Goal: Information Seeking & Learning: Learn about a topic

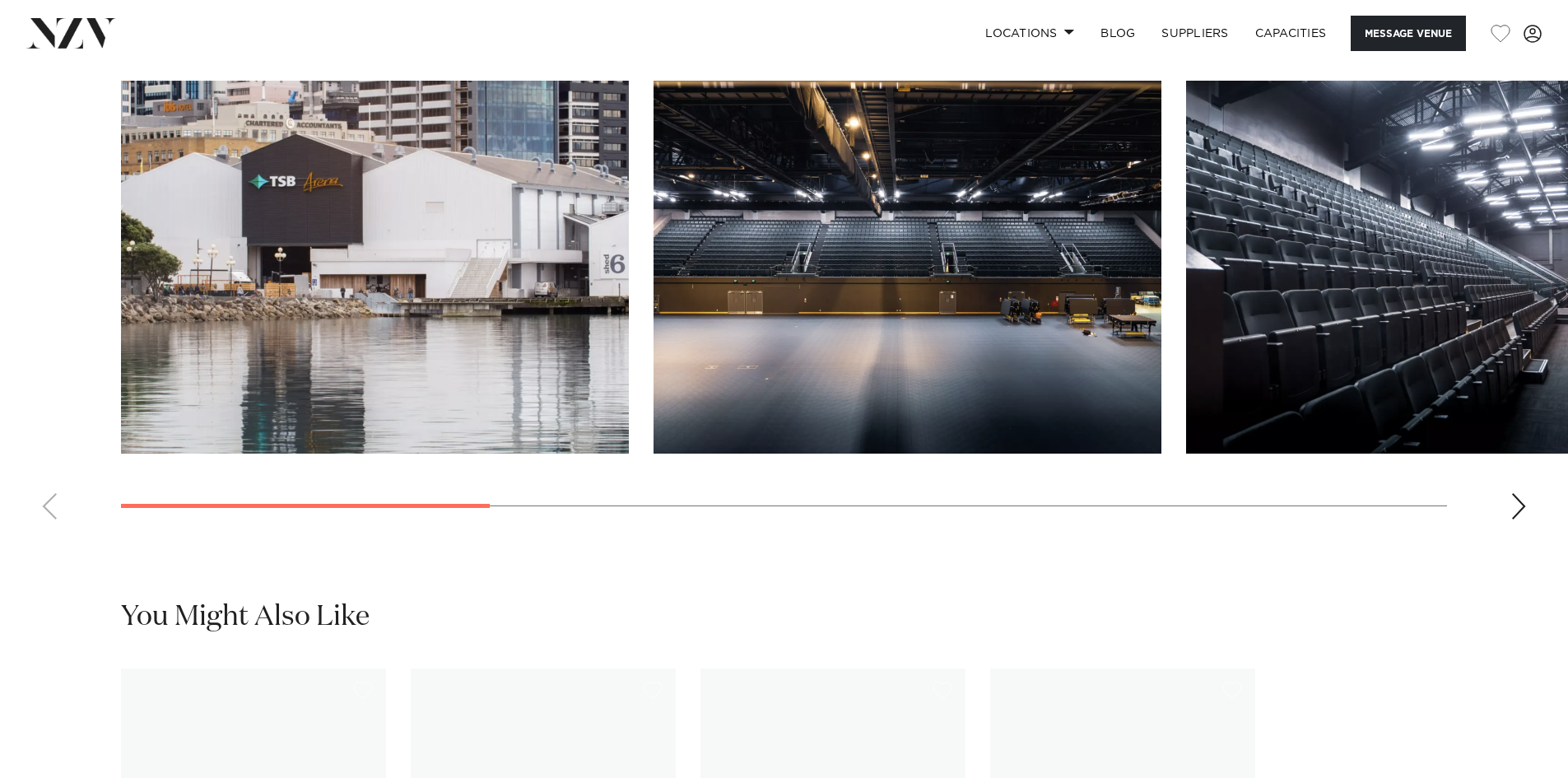
scroll to position [1728, 0]
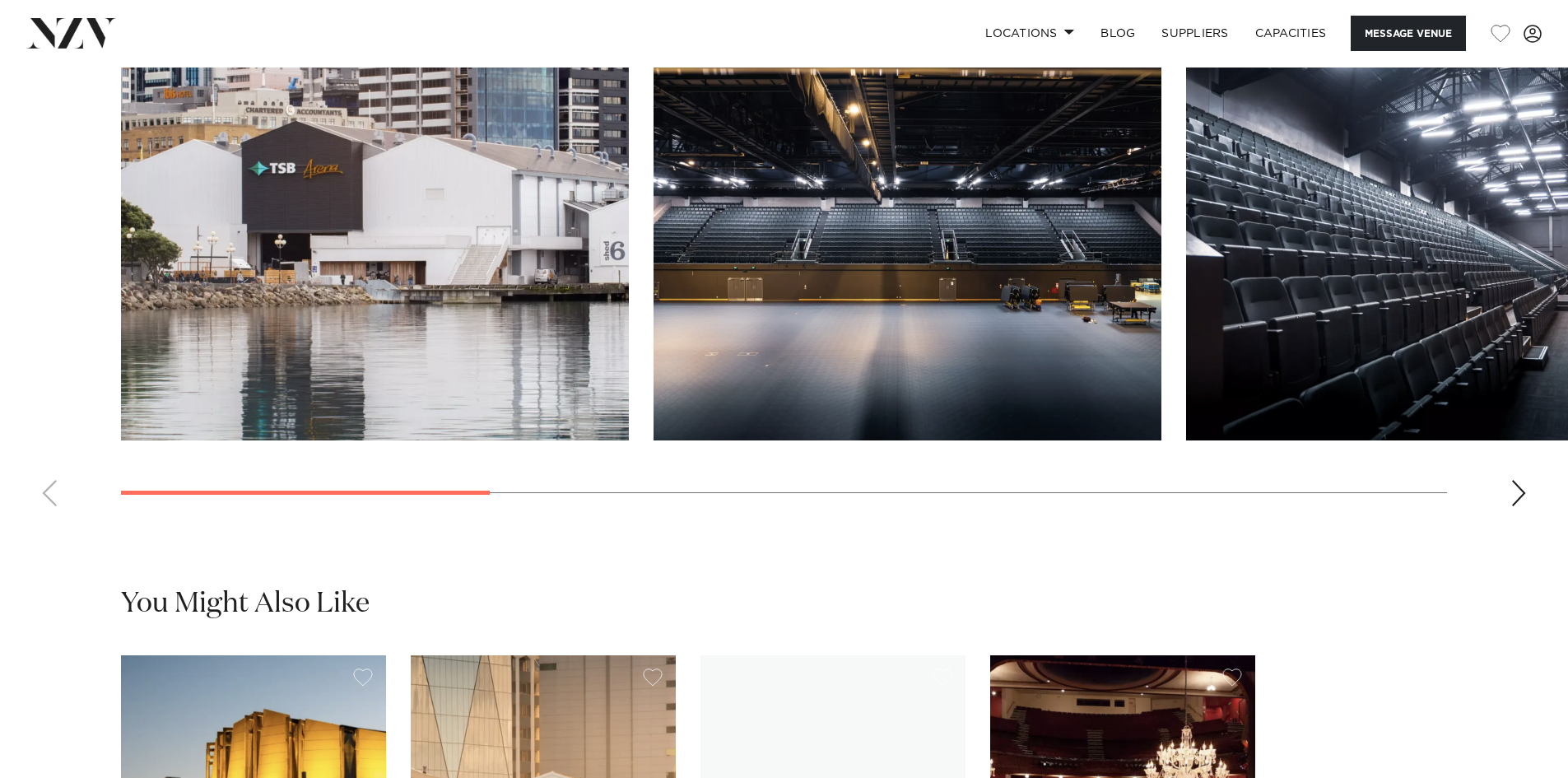
click at [714, 230] on img "2 / 9" at bounding box center [907, 254] width 507 height 372
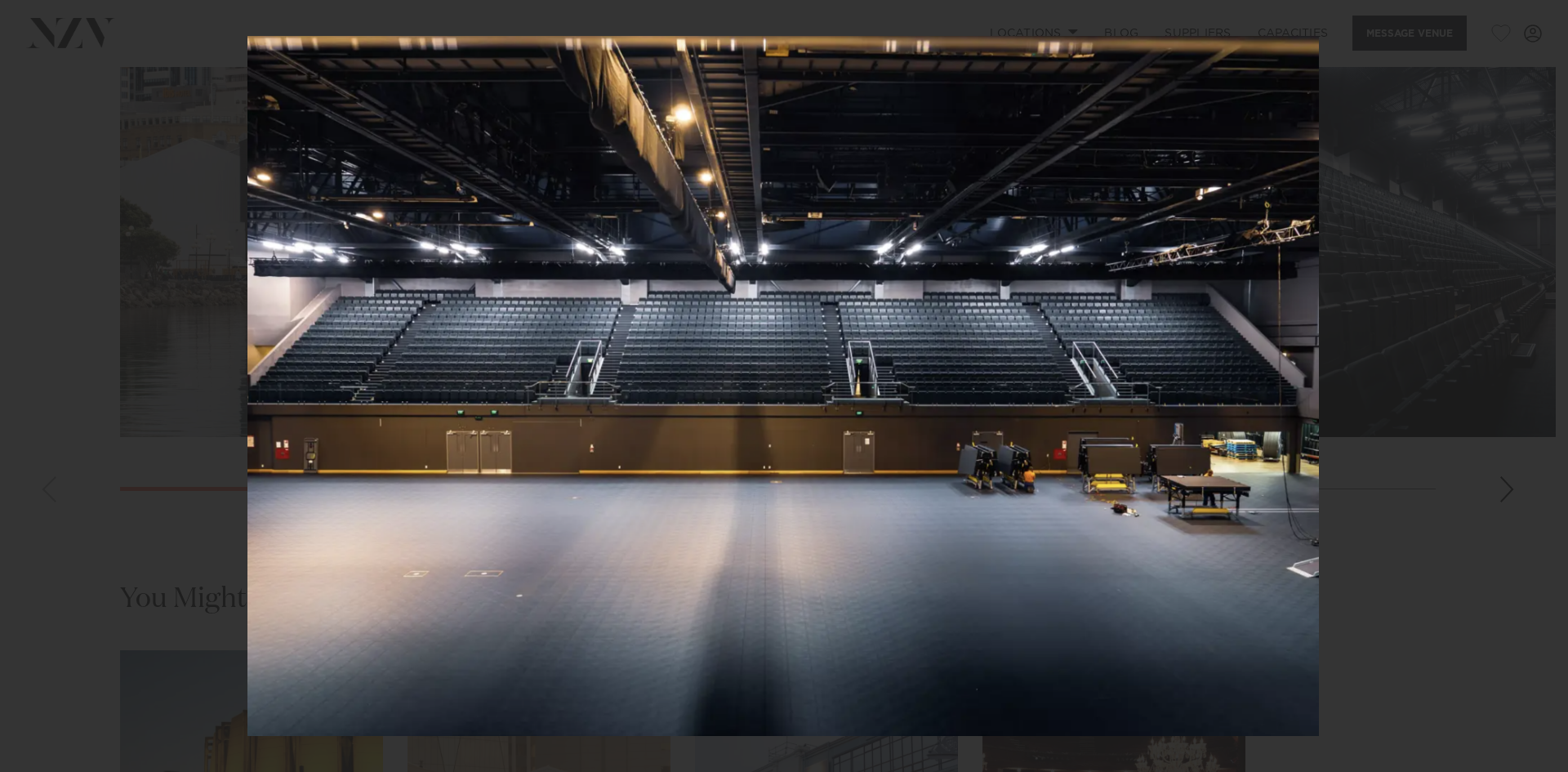
click at [1385, 434] on div at bounding box center [784, 386] width 1568 height 772
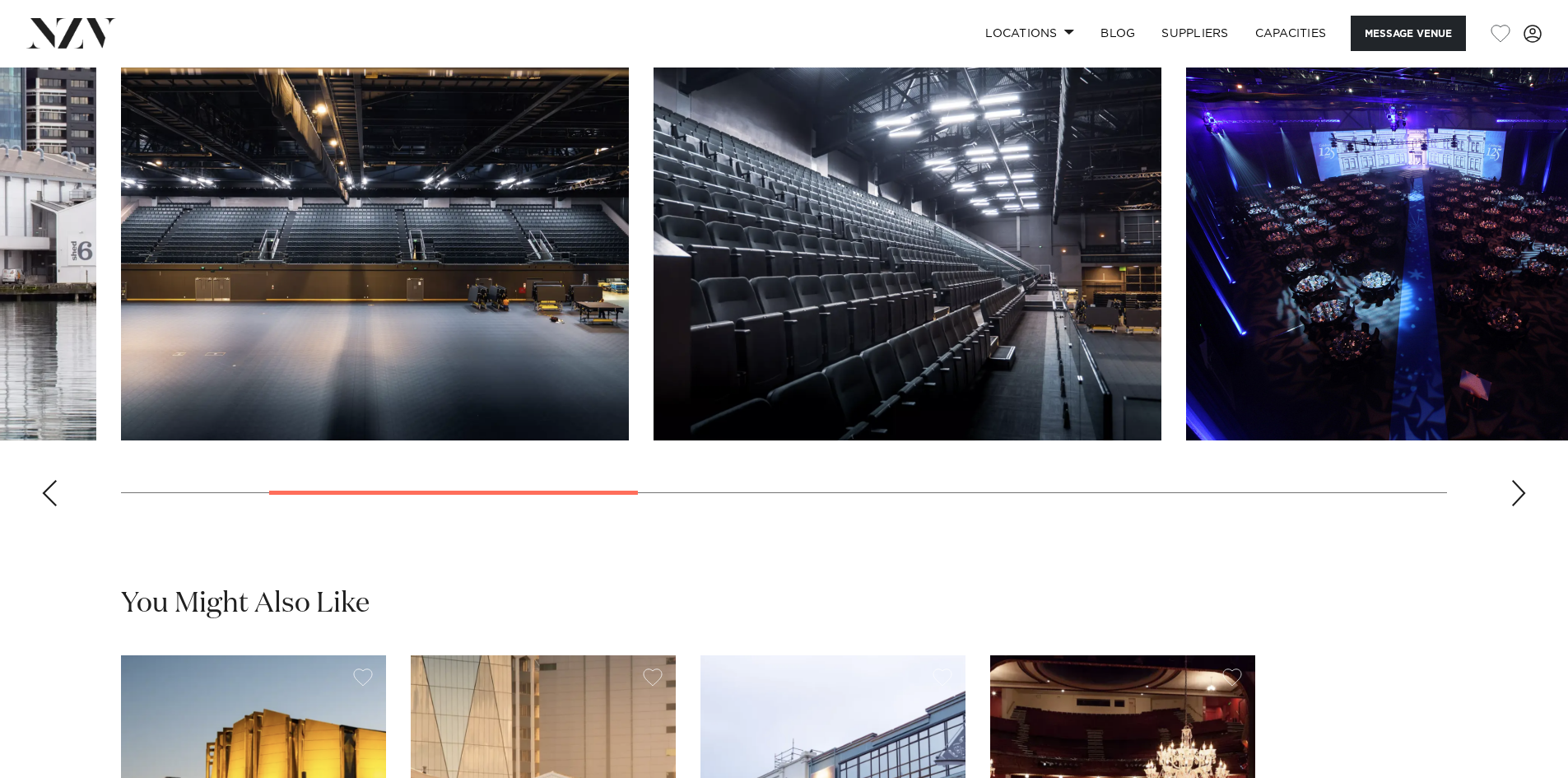
click at [957, 368] on img "3 / 9" at bounding box center [907, 254] width 507 height 372
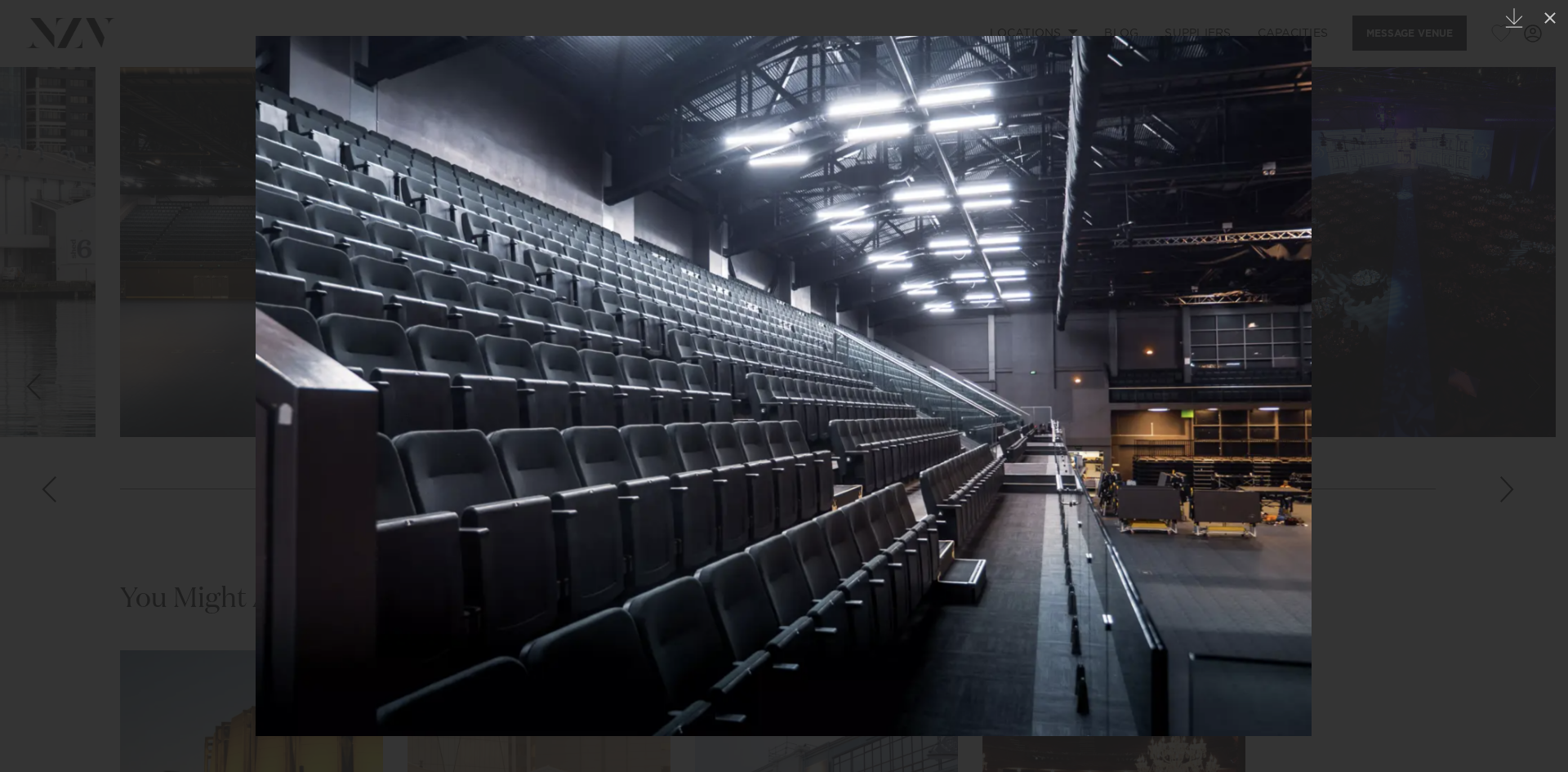
click at [1523, 540] on div at bounding box center [784, 386] width 1568 height 772
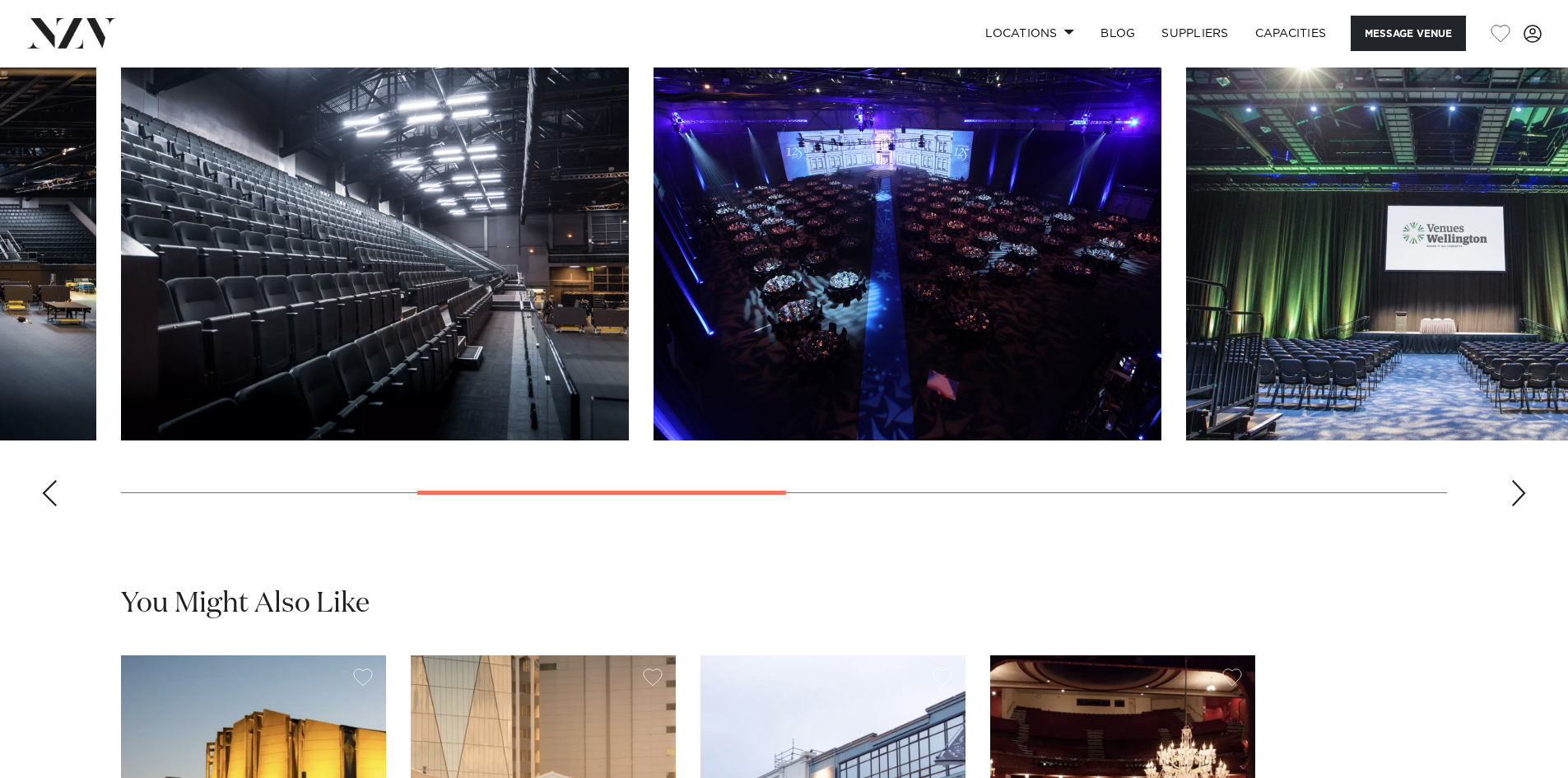
click at [1478, 396] on img "5 / 9" at bounding box center [1440, 254] width 507 height 372
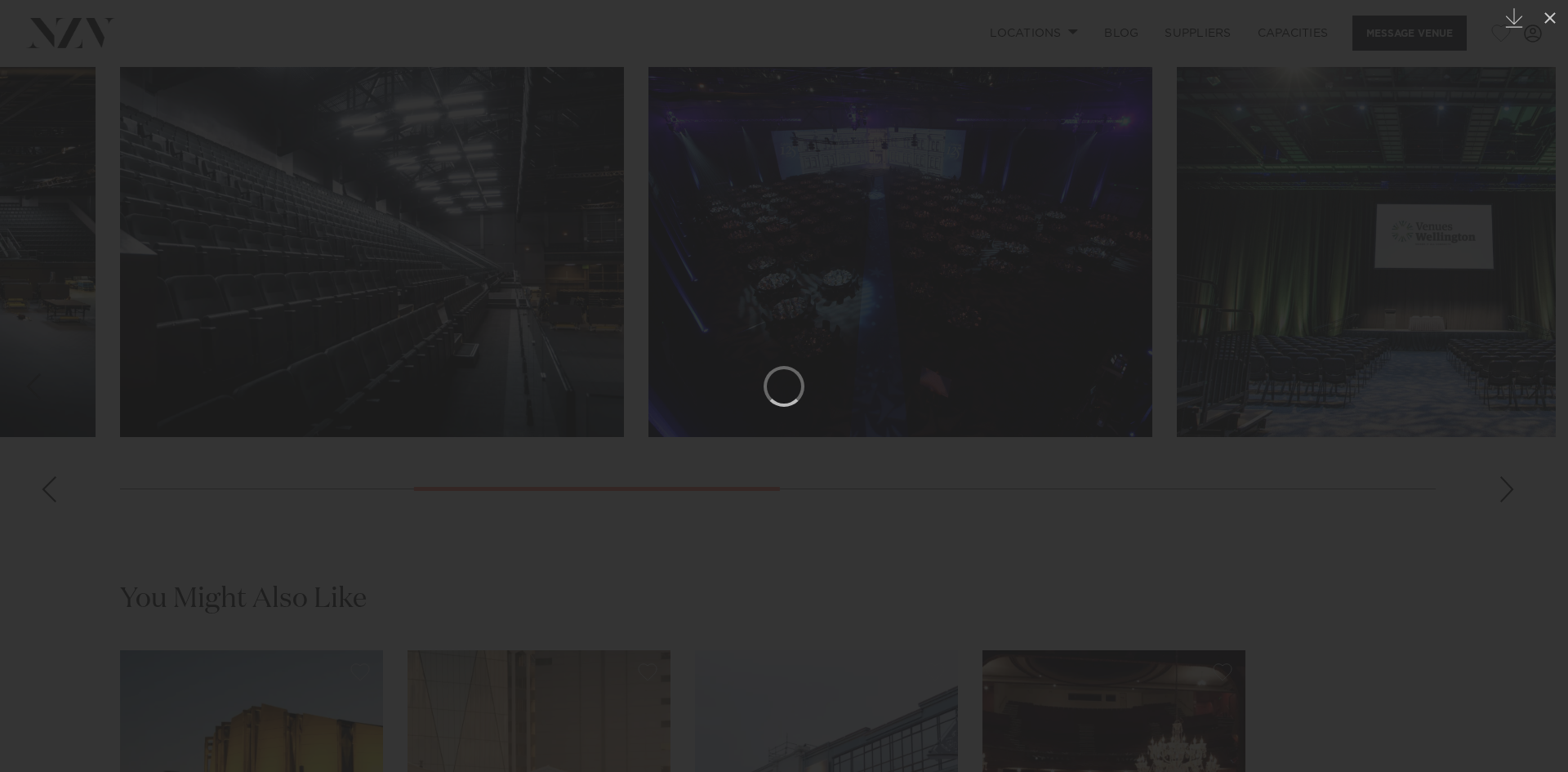
click at [1515, 543] on div at bounding box center [784, 386] width 1568 height 772
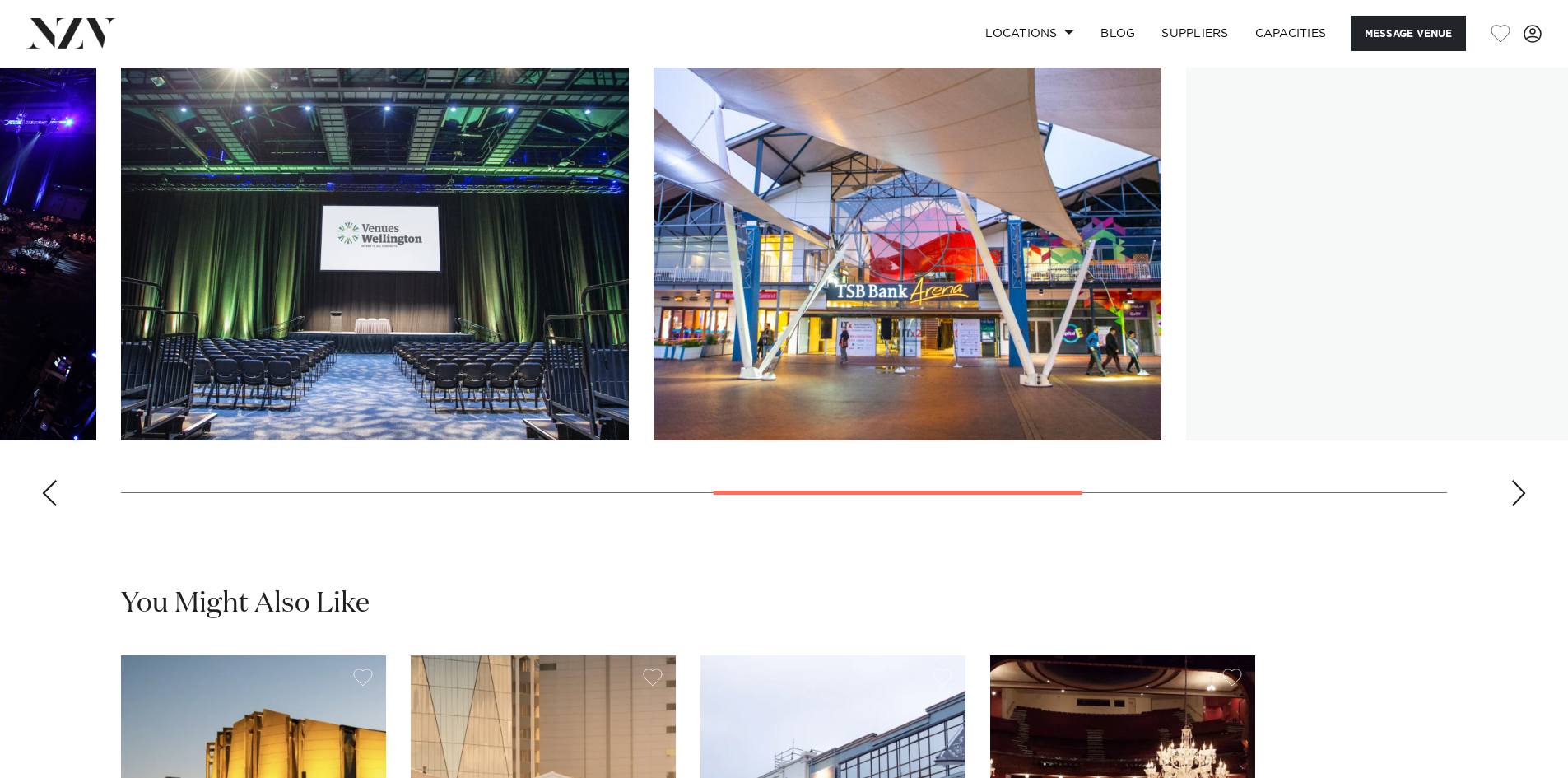
click at [1521, 506] on div "Next slide" at bounding box center [1518, 493] width 17 height 26
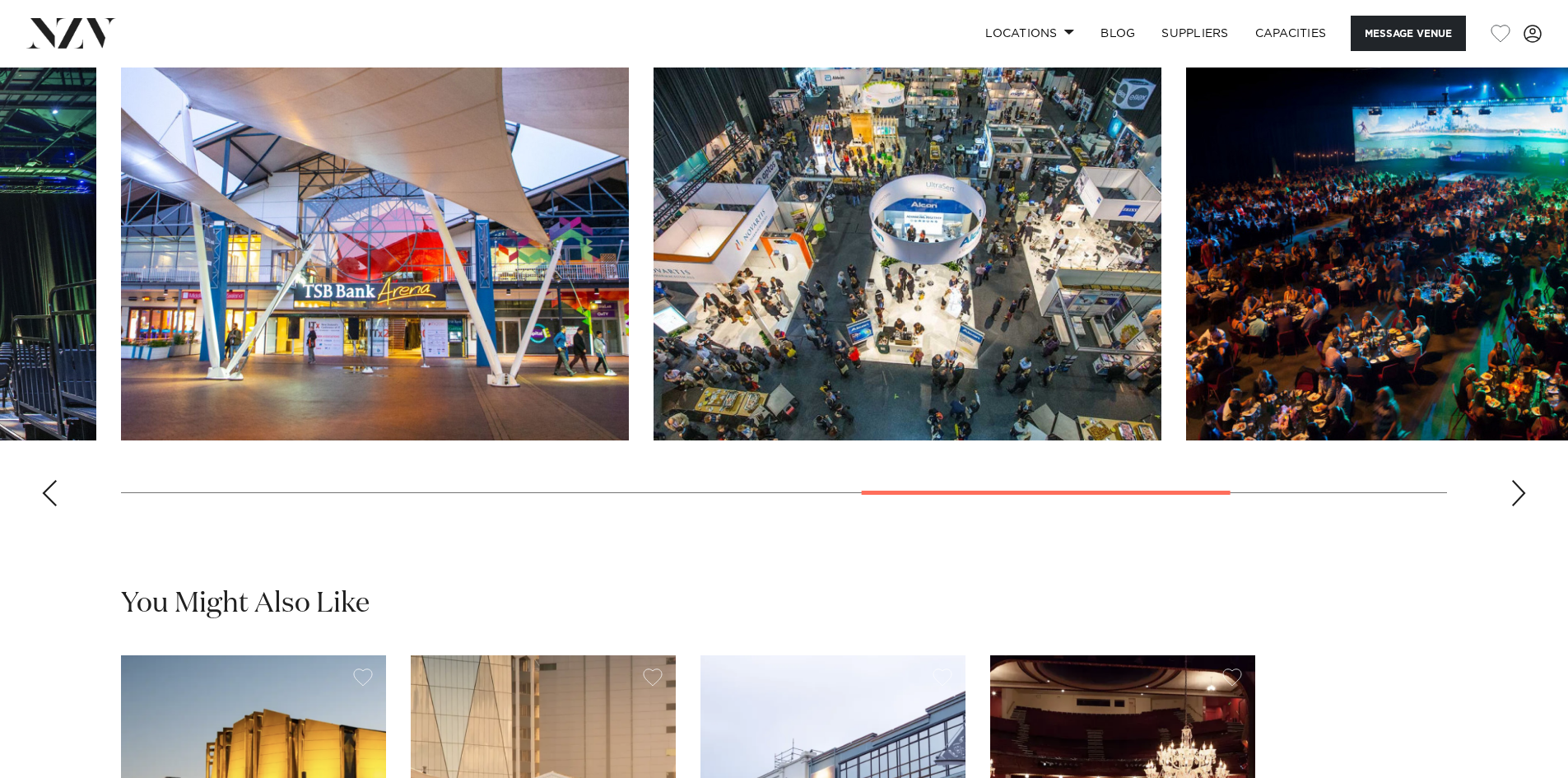
click at [1521, 506] on div "Next slide" at bounding box center [1518, 493] width 17 height 26
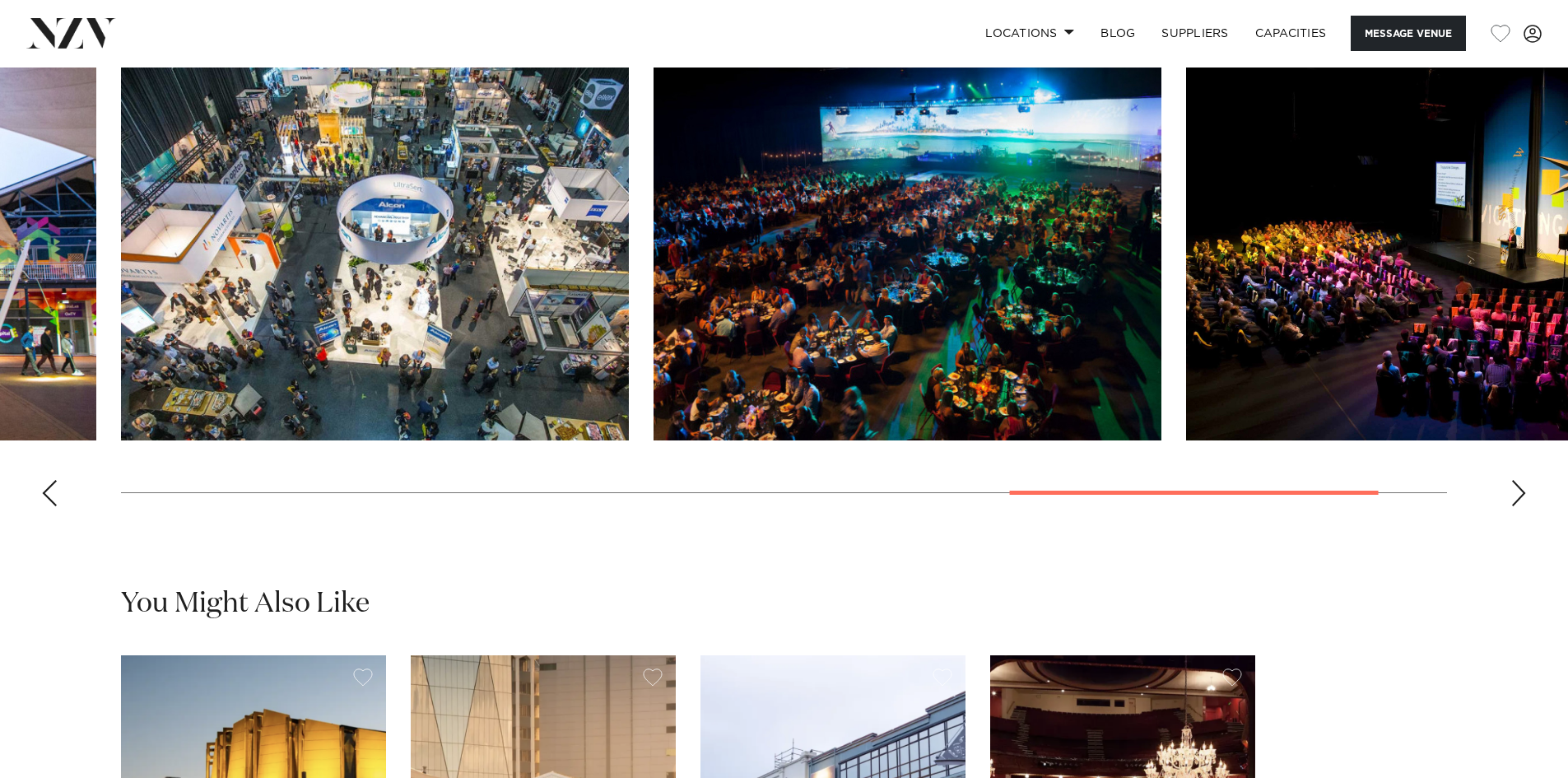
click at [883, 295] on img "8 / 9" at bounding box center [907, 254] width 507 height 372
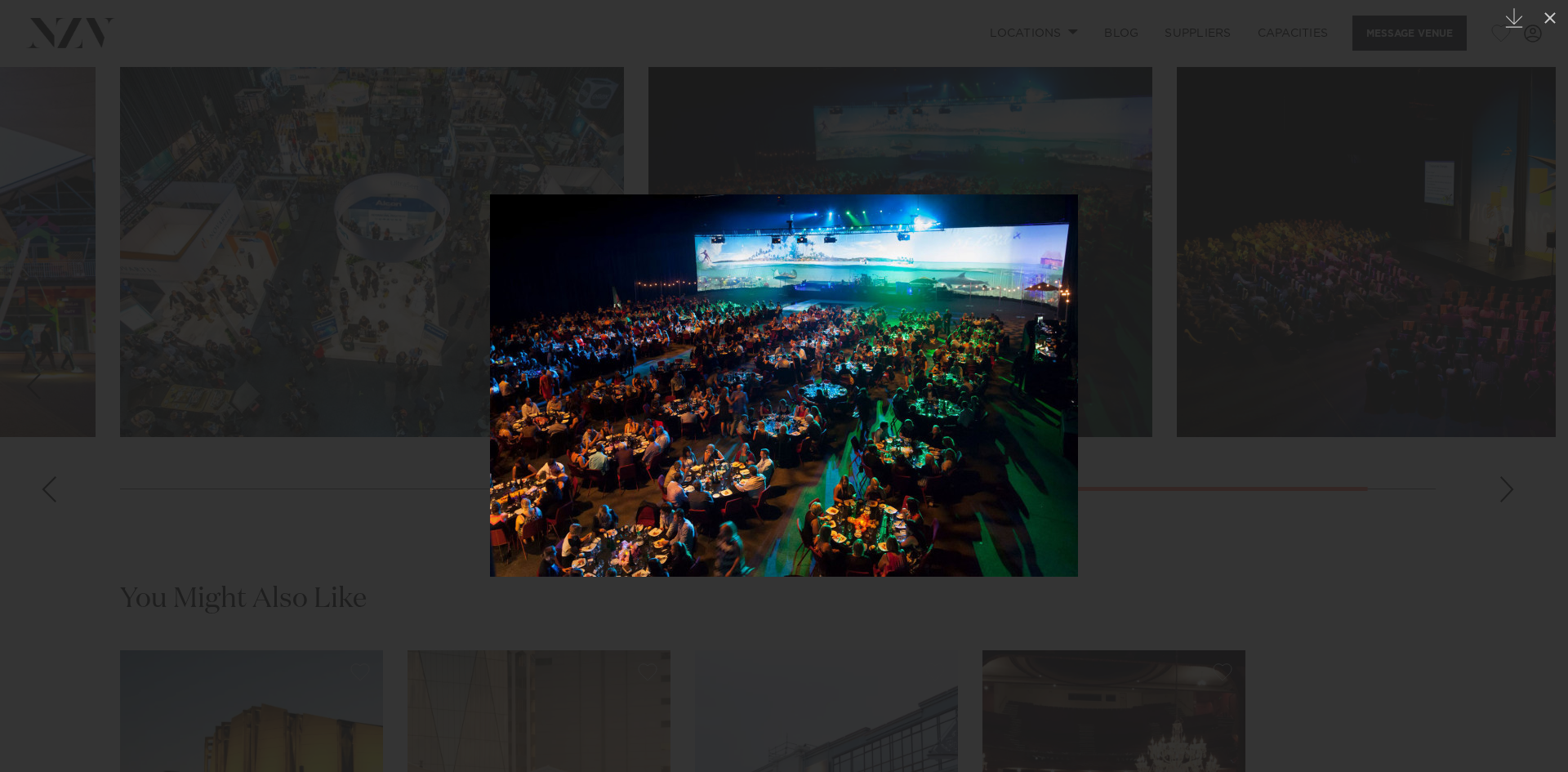
click at [1339, 636] on div at bounding box center [784, 386] width 1568 height 772
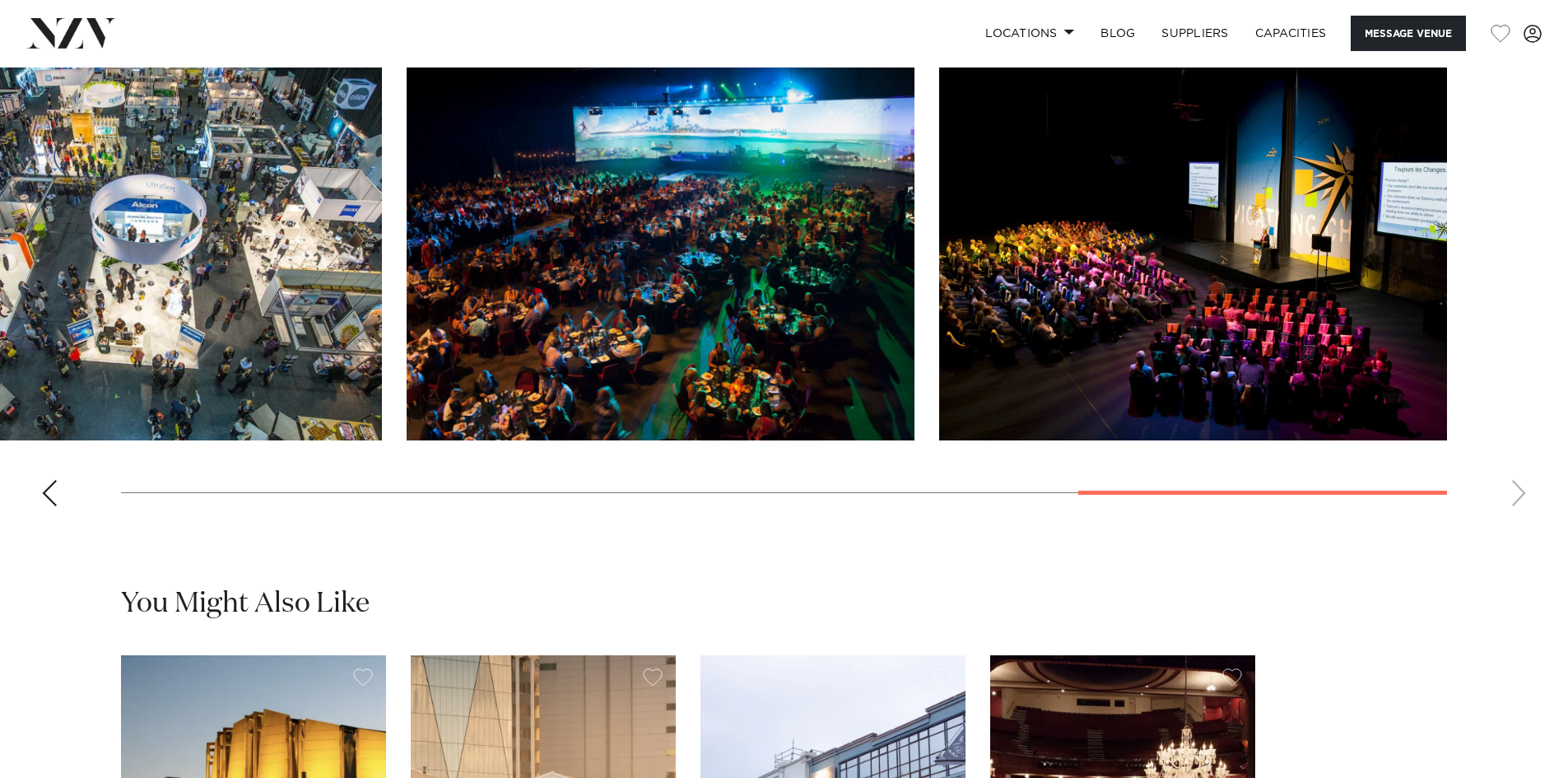
click at [1248, 372] on img "9 / 9" at bounding box center [1192, 254] width 507 height 372
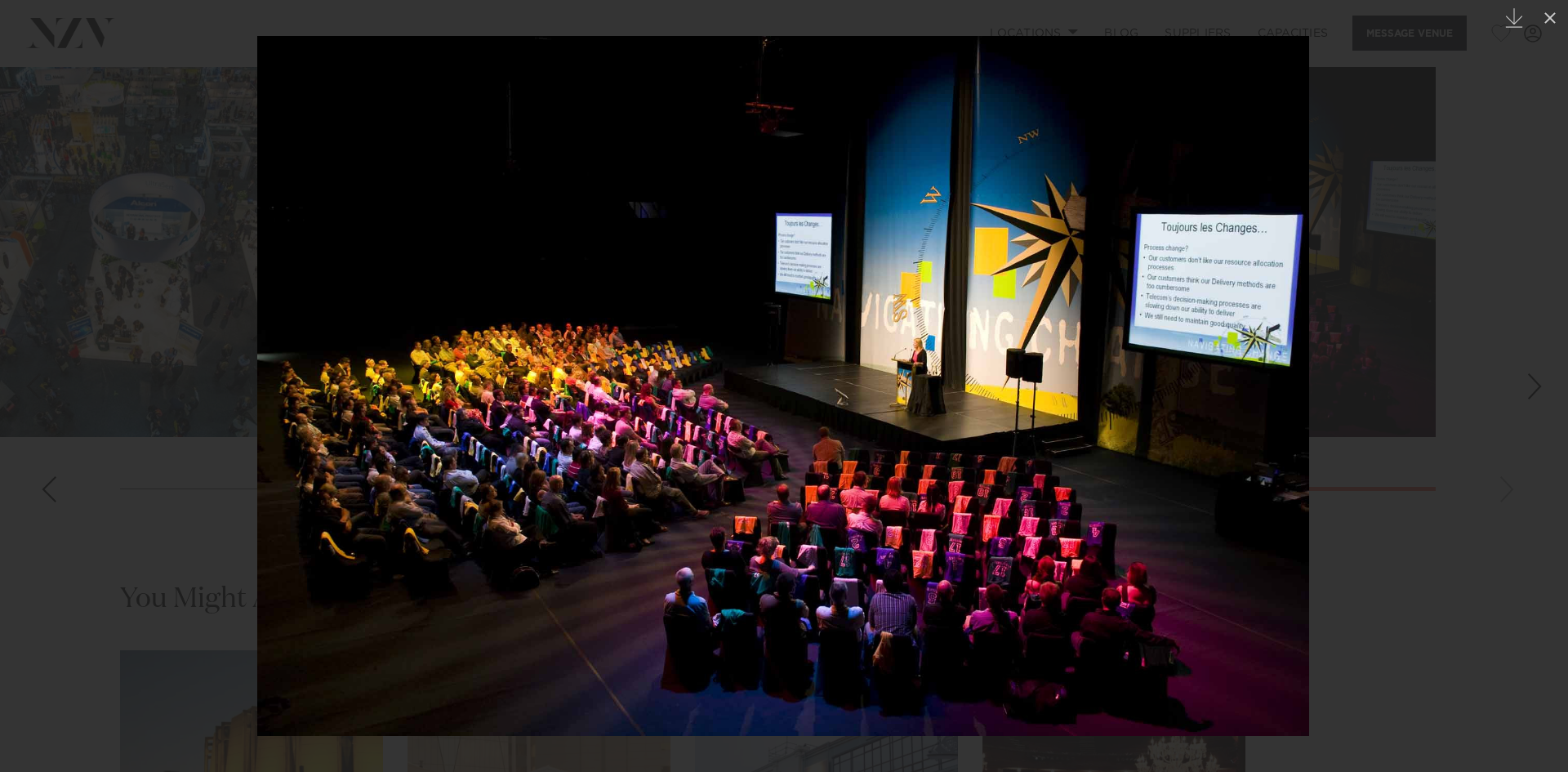
click at [1469, 646] on div at bounding box center [784, 386] width 1568 height 772
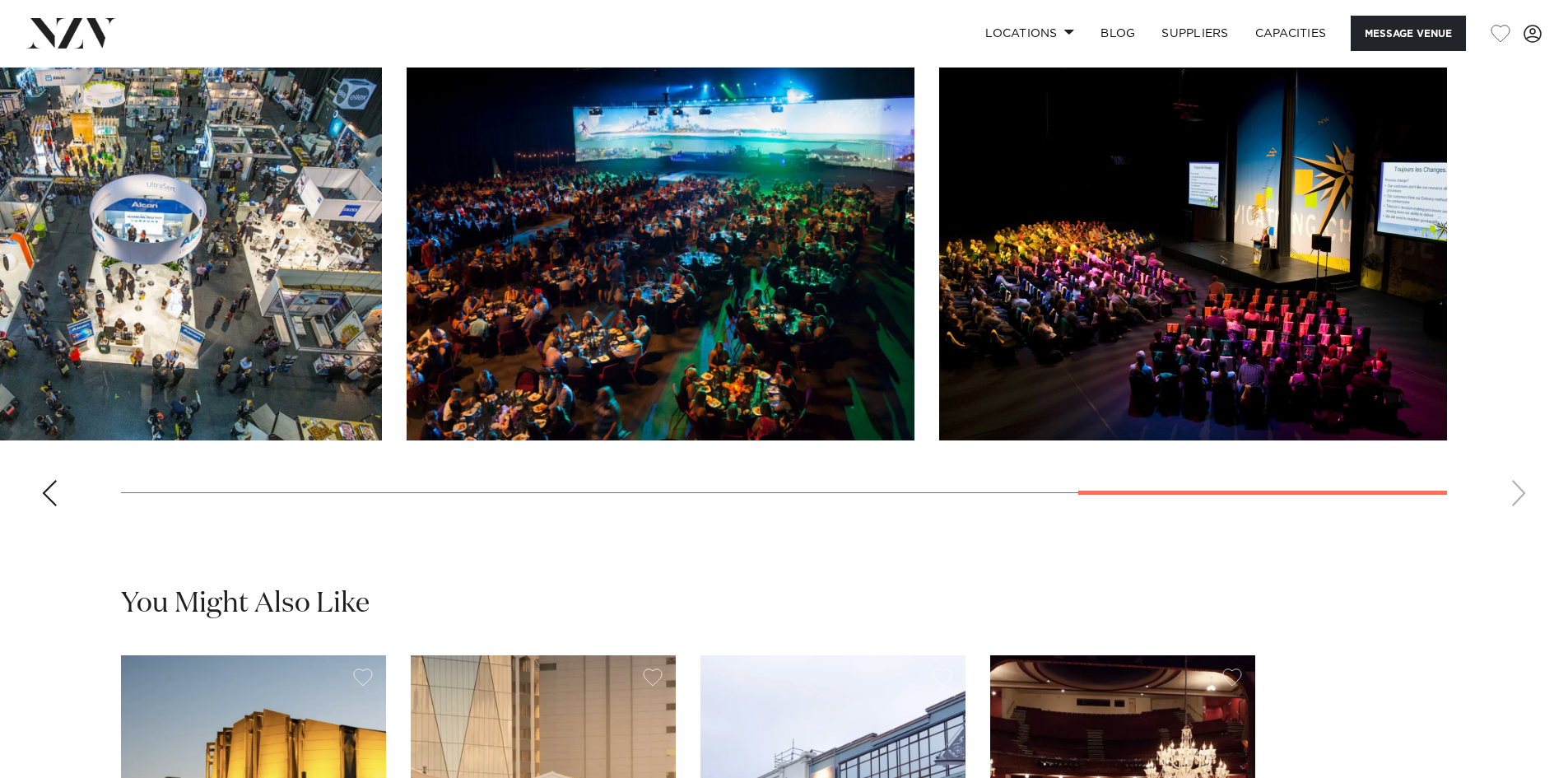
click at [1523, 519] on swiper-container at bounding box center [784, 294] width 1568 height 452
click at [241, 293] on img "7 / 9" at bounding box center [127, 254] width 507 height 372
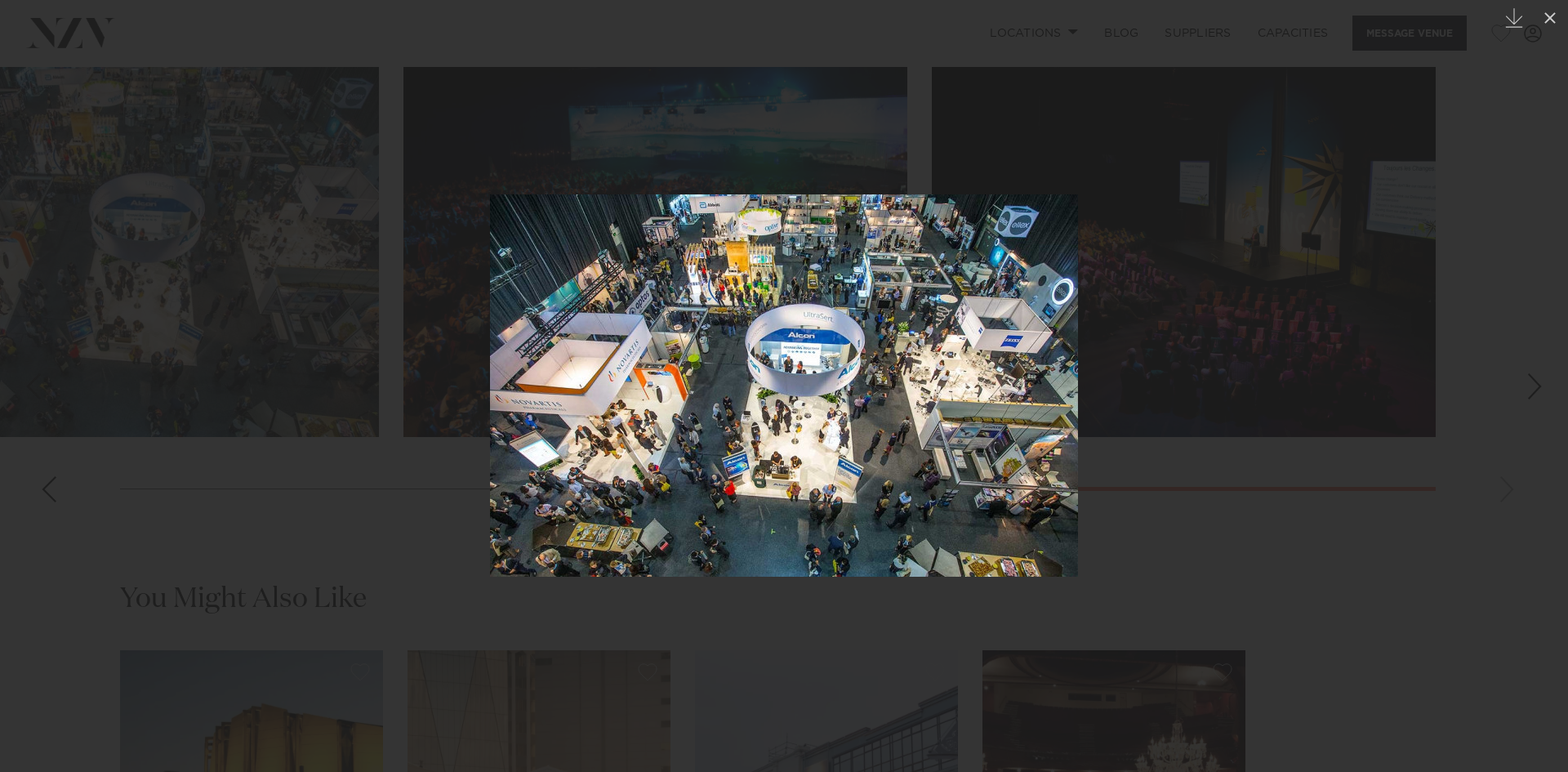
click at [1253, 583] on div at bounding box center [784, 386] width 1568 height 772
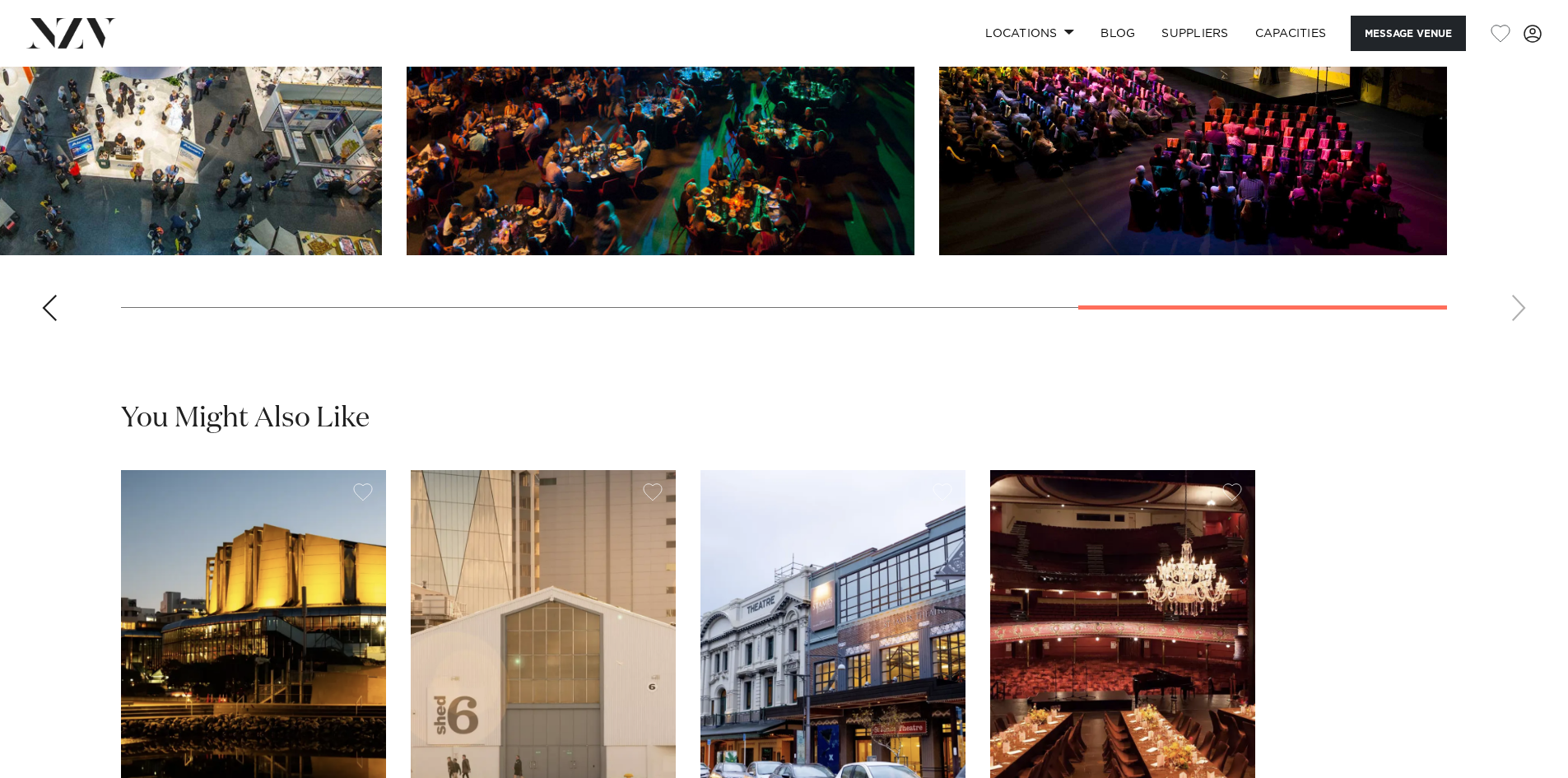
scroll to position [2304, 0]
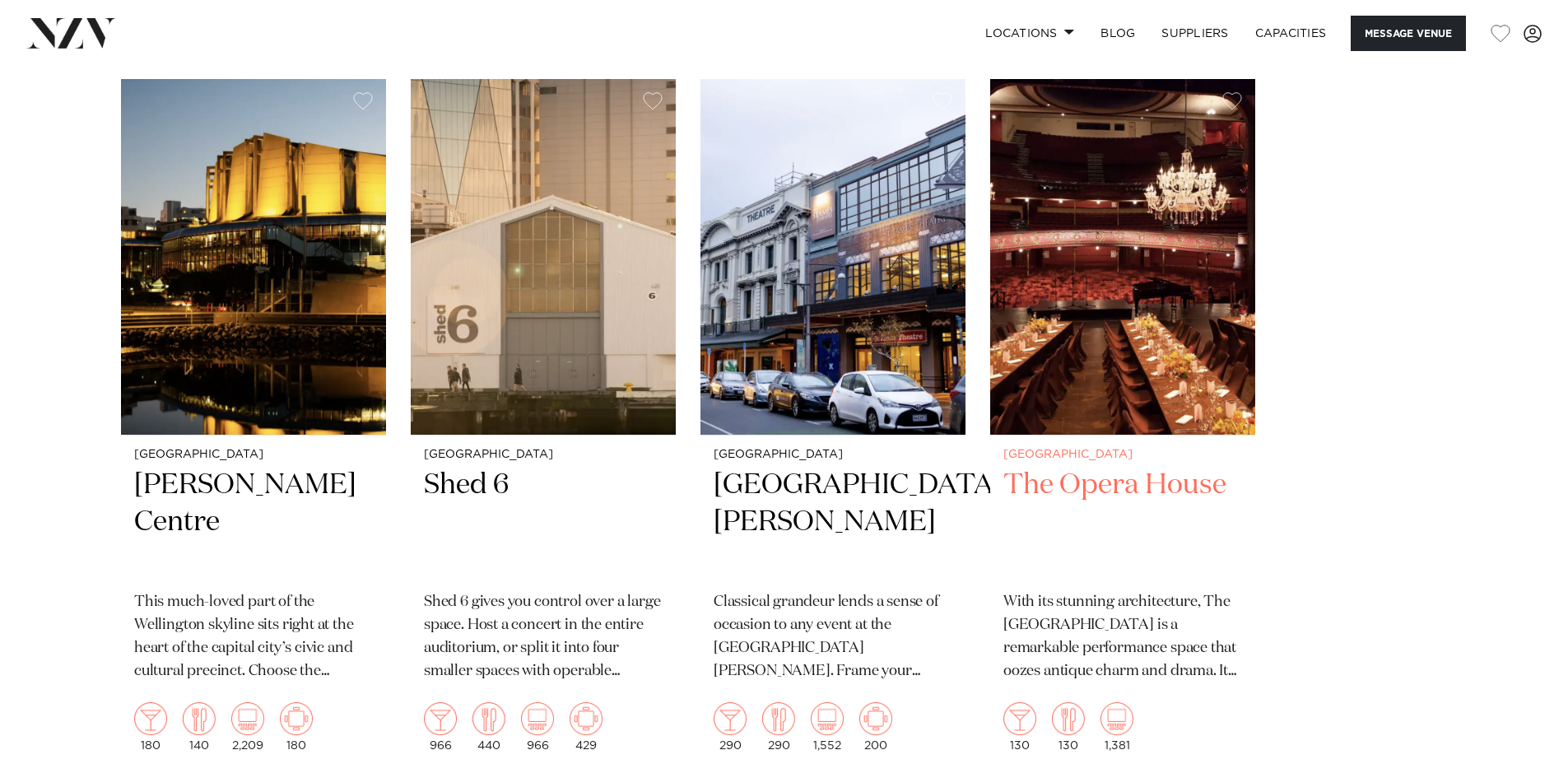
click at [1126, 331] on img "4 / 4" at bounding box center [1123, 256] width 265 height 355
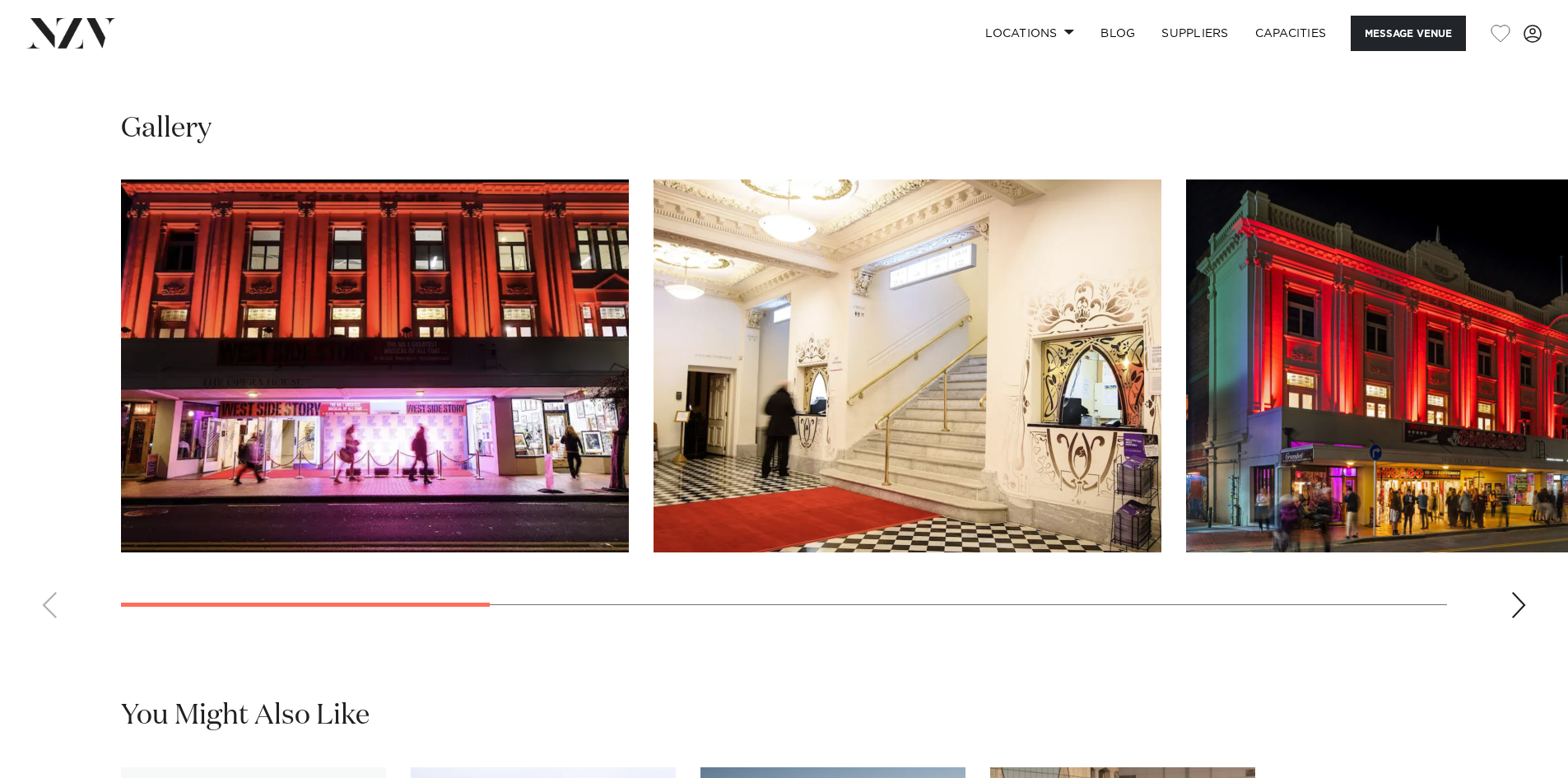
scroll to position [1645, 0]
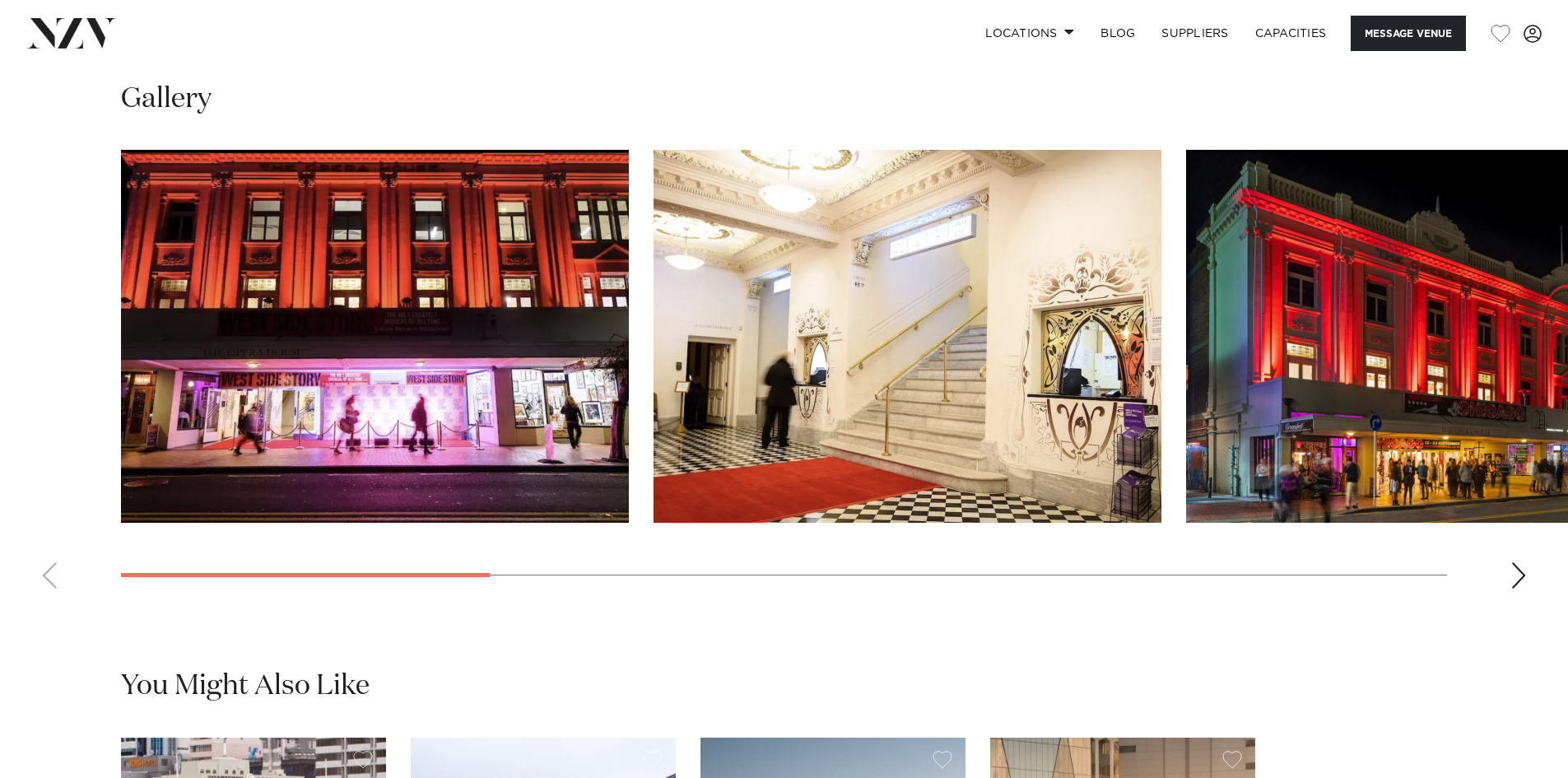
click at [1520, 577] on div "Next slide" at bounding box center [1518, 575] width 17 height 26
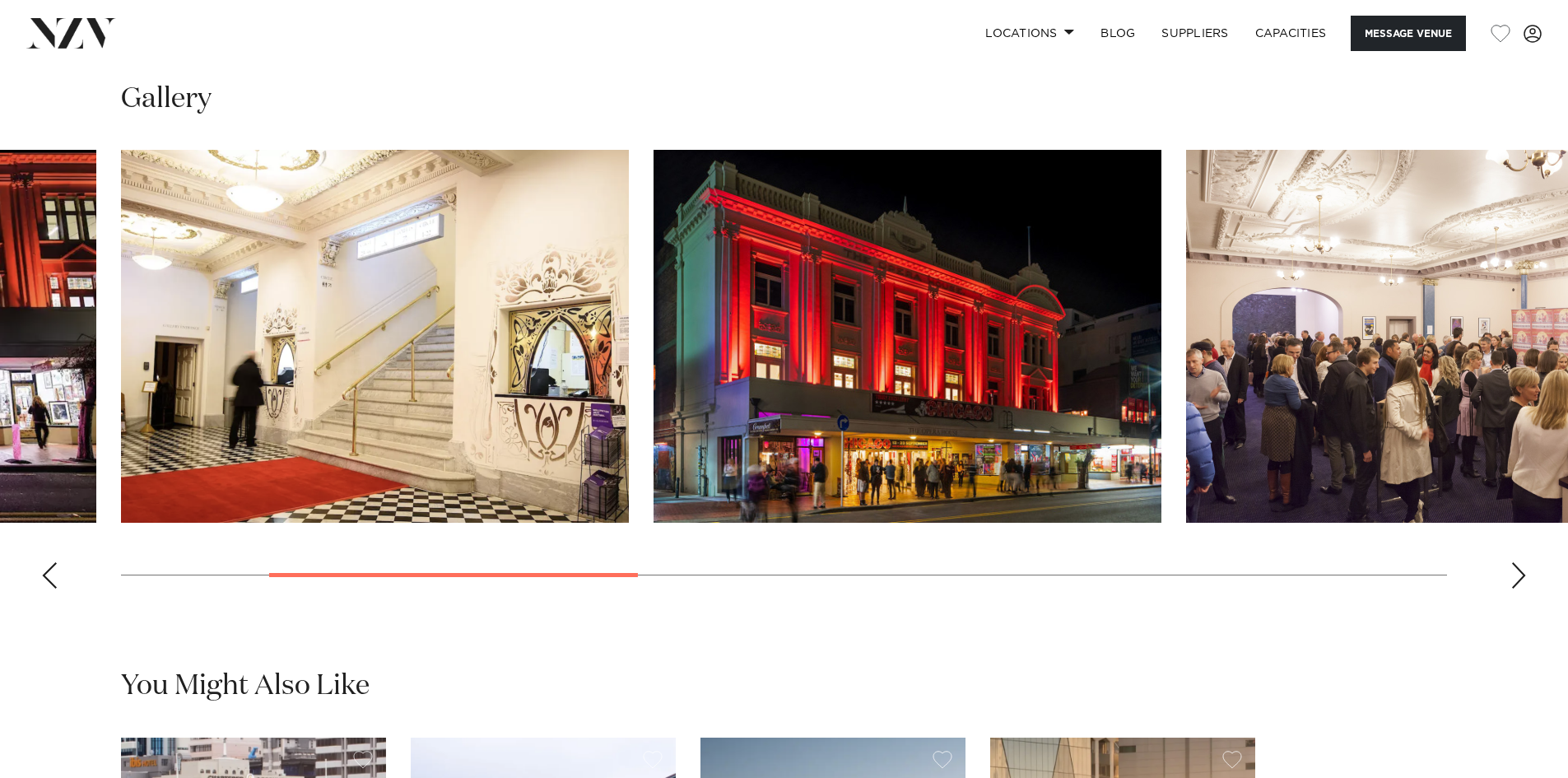
click at [1520, 577] on div "Next slide" at bounding box center [1518, 575] width 17 height 26
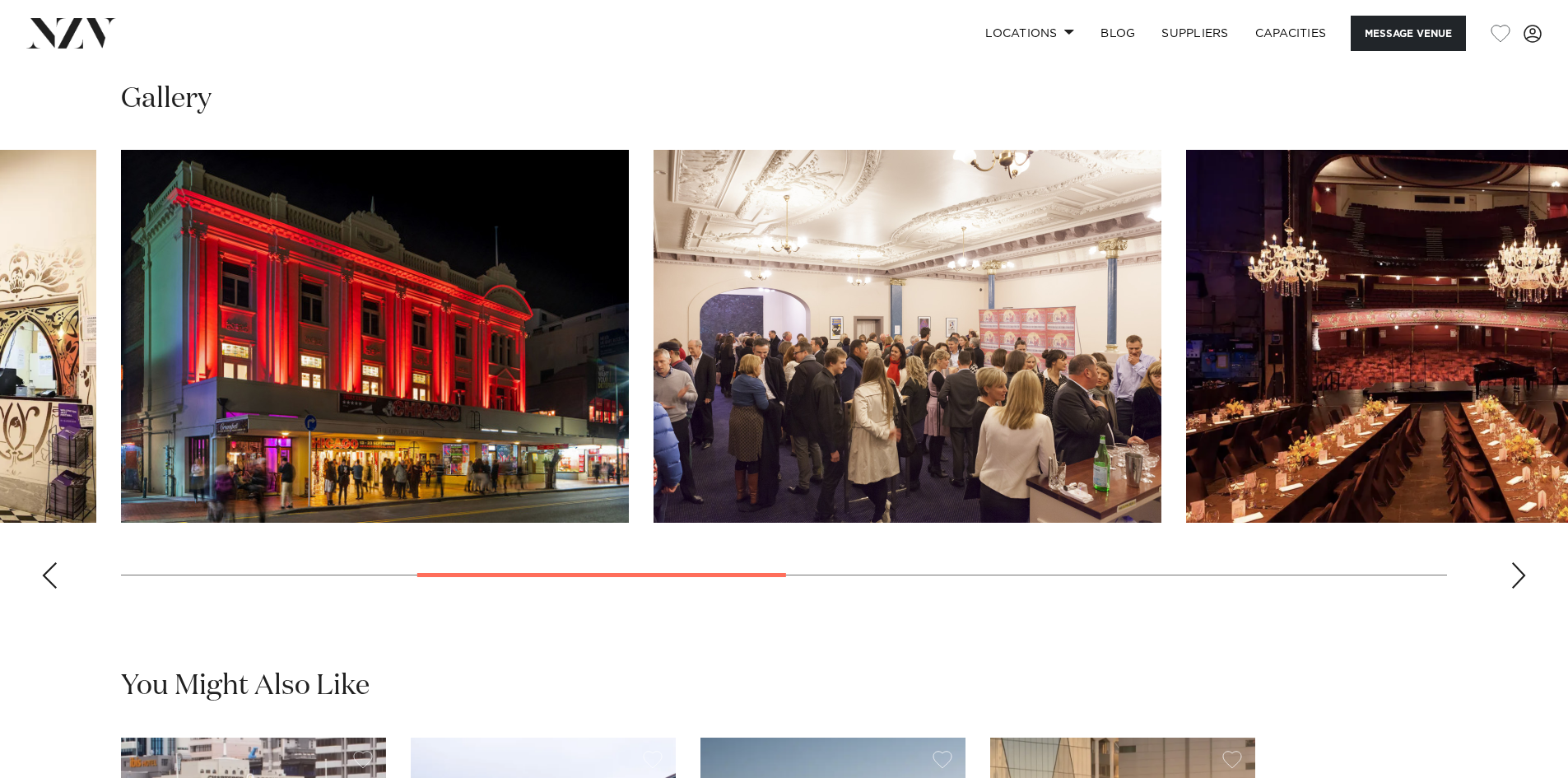
click at [1520, 577] on div "Next slide" at bounding box center [1518, 575] width 17 height 26
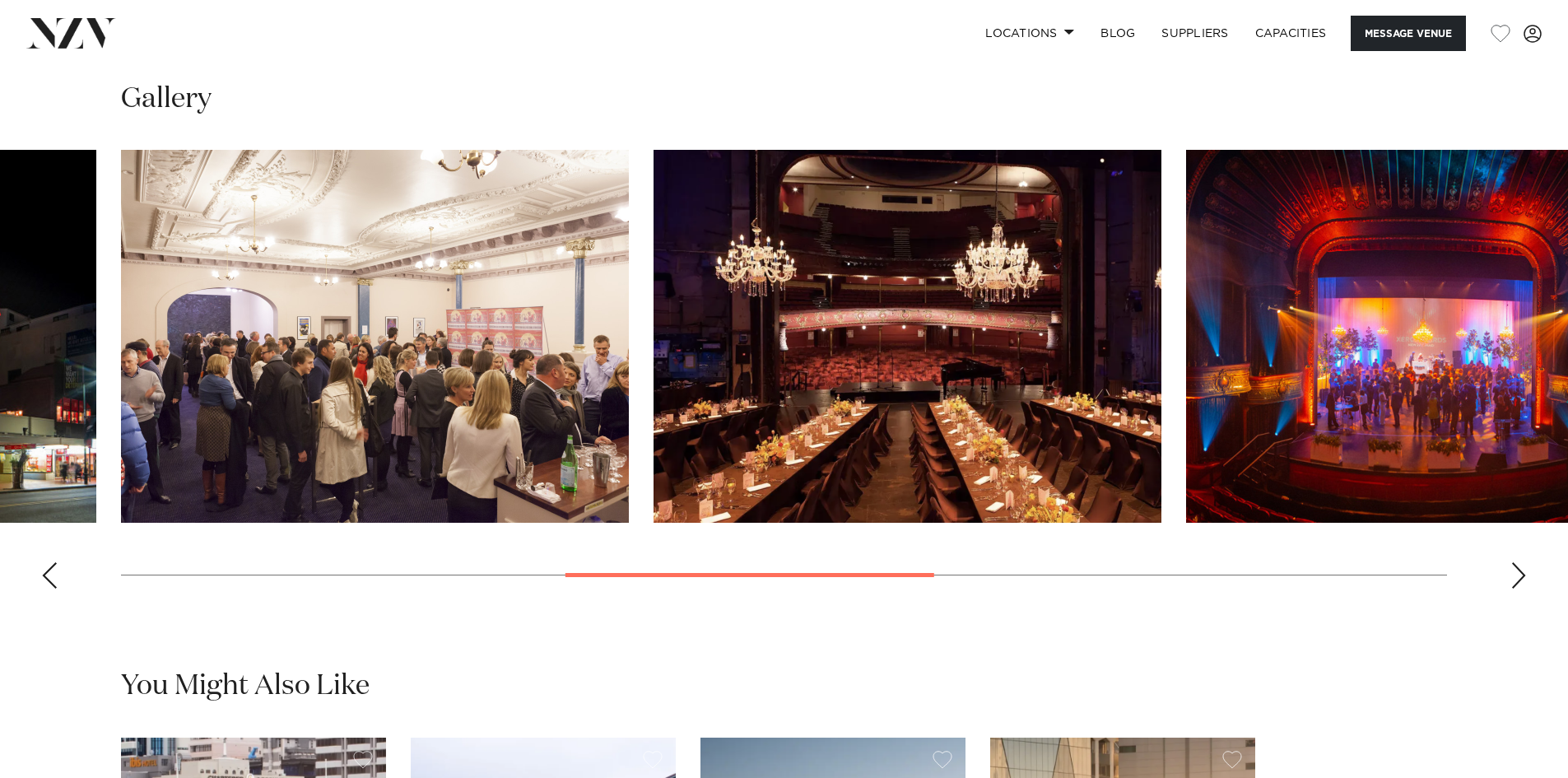
click at [1520, 577] on div "Next slide" at bounding box center [1518, 575] width 17 height 26
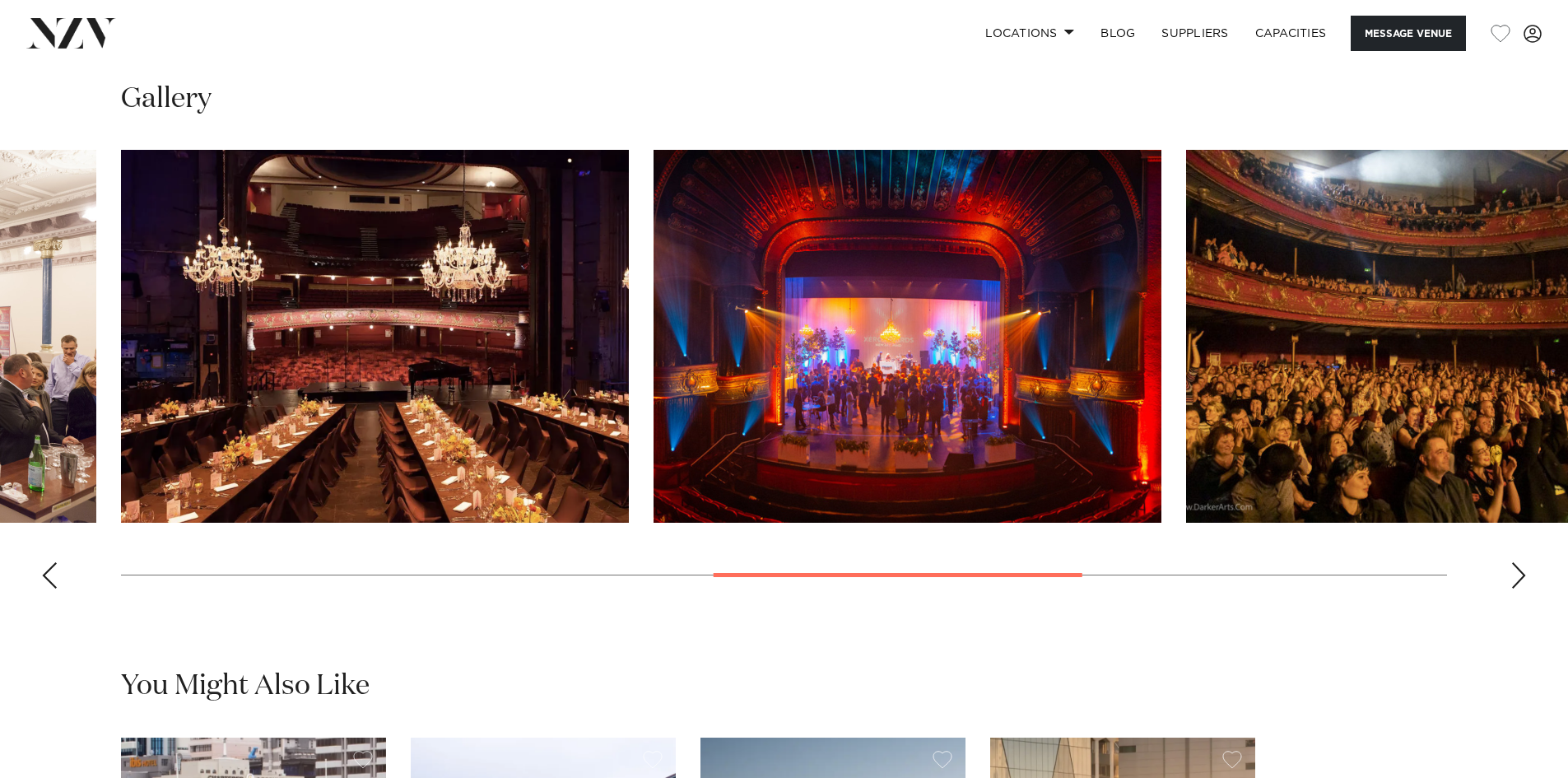
click at [1520, 577] on div "Next slide" at bounding box center [1518, 575] width 17 height 26
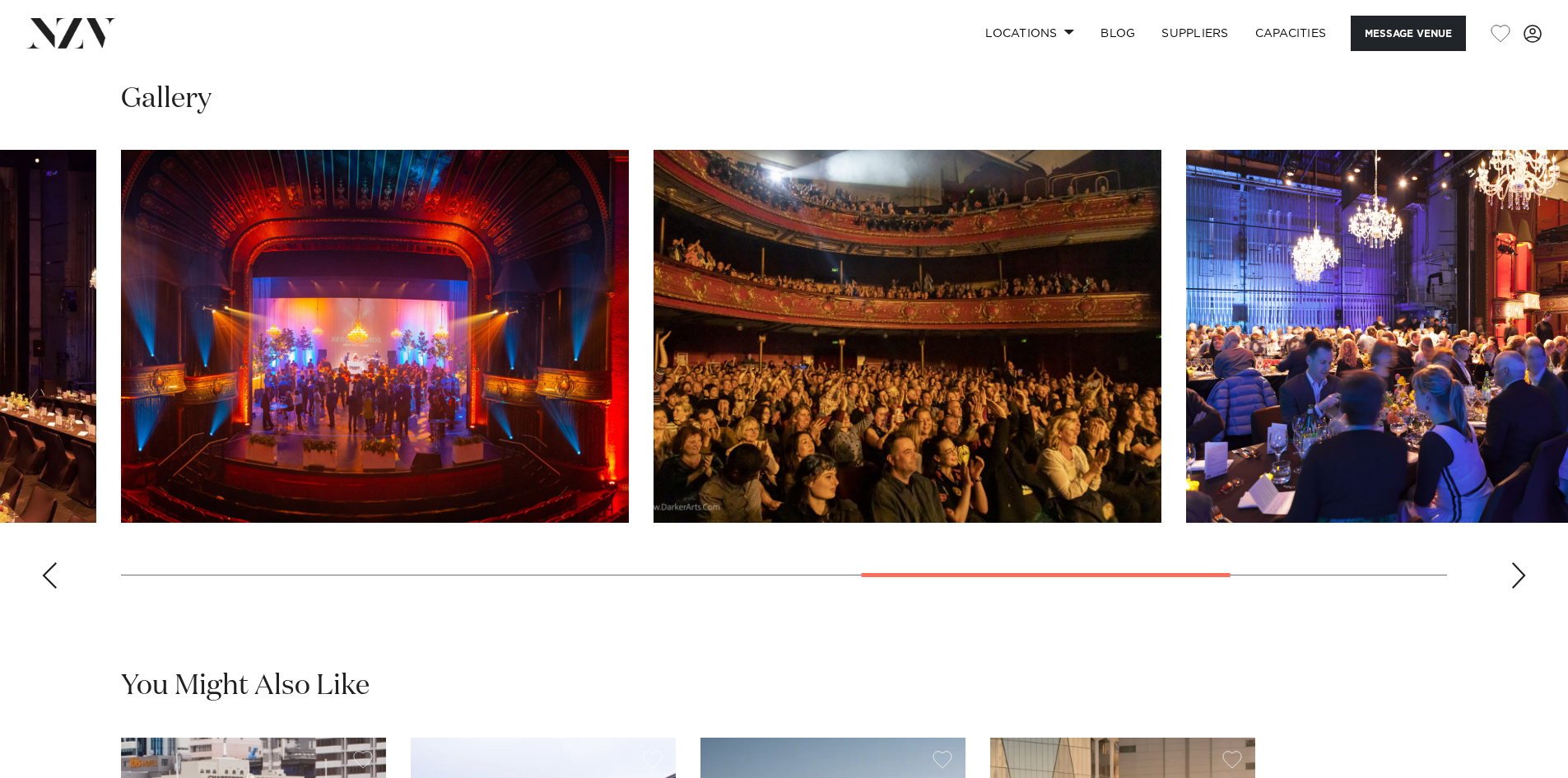
click at [1520, 577] on div "Next slide" at bounding box center [1518, 575] width 17 height 26
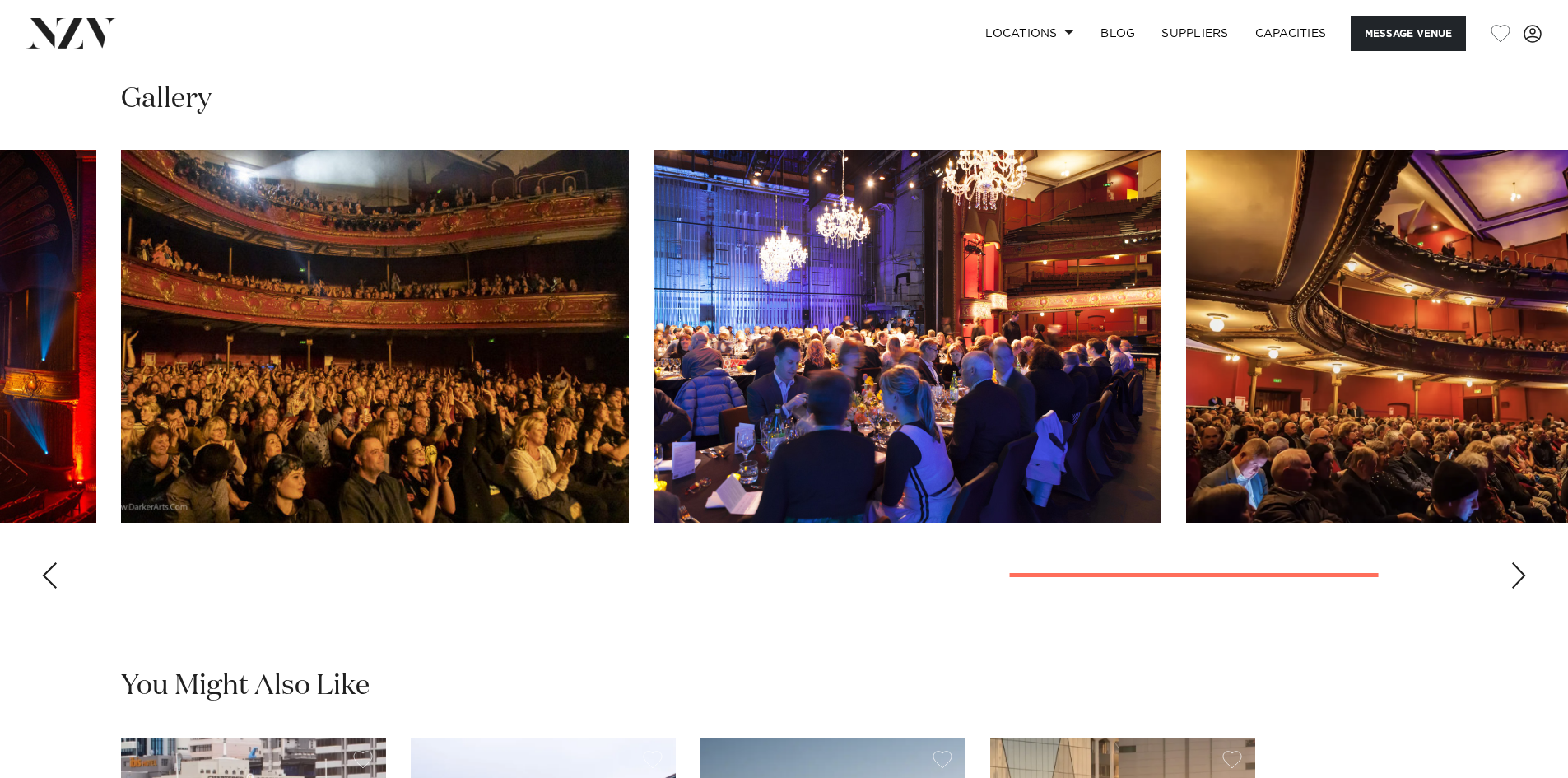
click at [1520, 578] on div "Next slide" at bounding box center [1518, 575] width 17 height 26
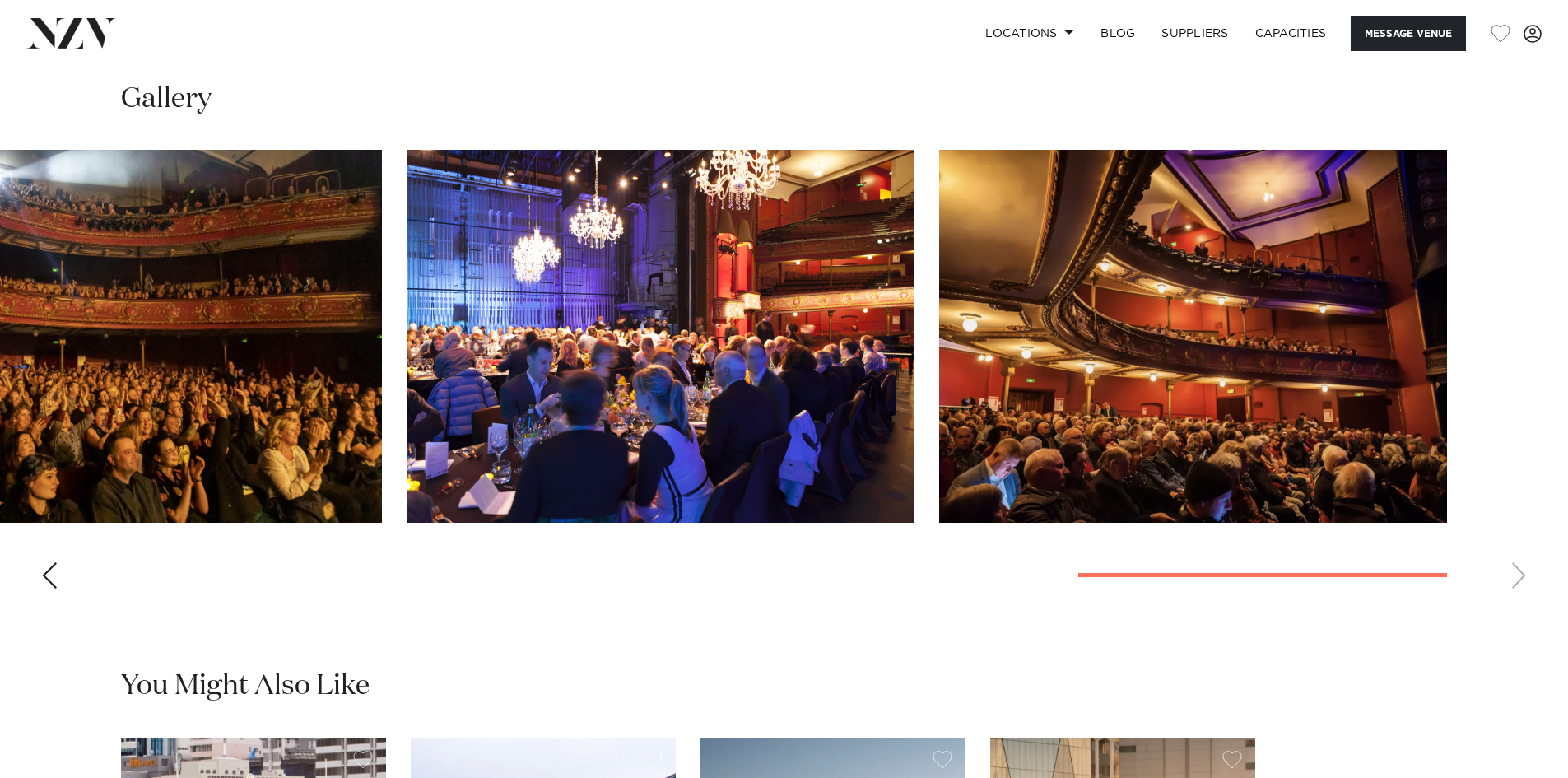
click at [1520, 578] on swiper-container at bounding box center [784, 376] width 1568 height 452
